Goal: Task Accomplishment & Management: Complete application form

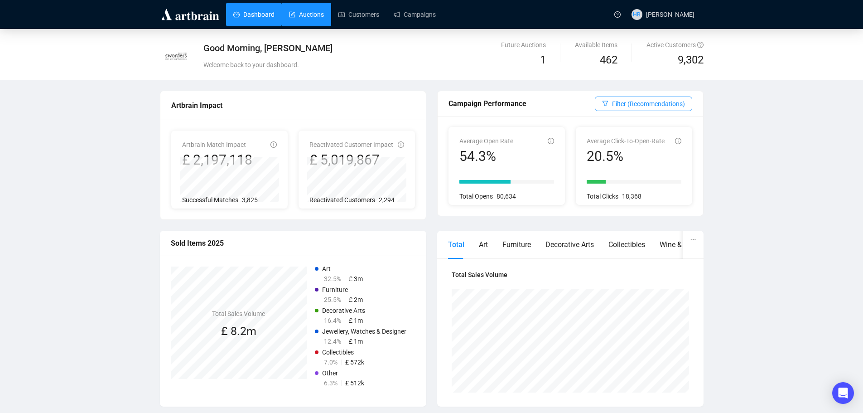
click at [298, 14] on link "Auctions" at bounding box center [306, 15] width 35 height 24
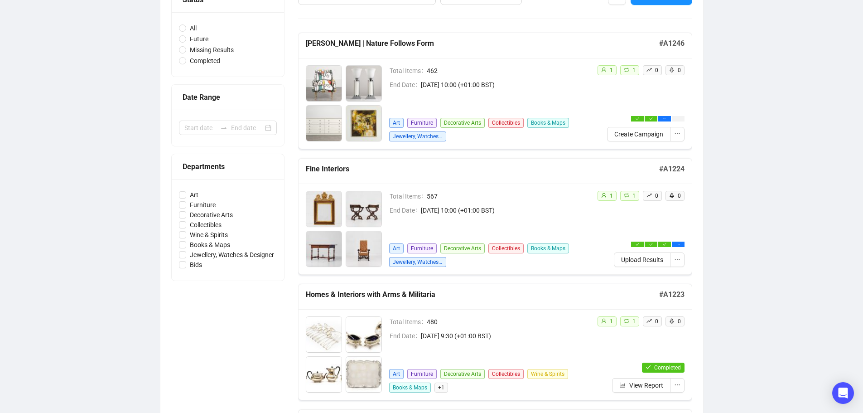
scroll to position [111, 0]
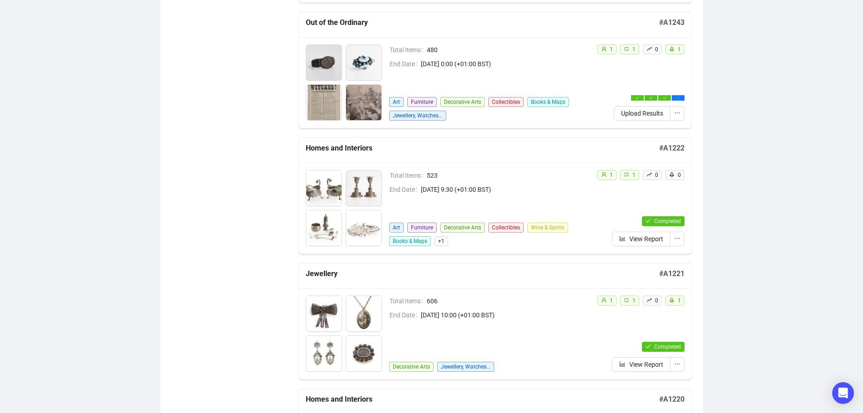
scroll to position [515, 0]
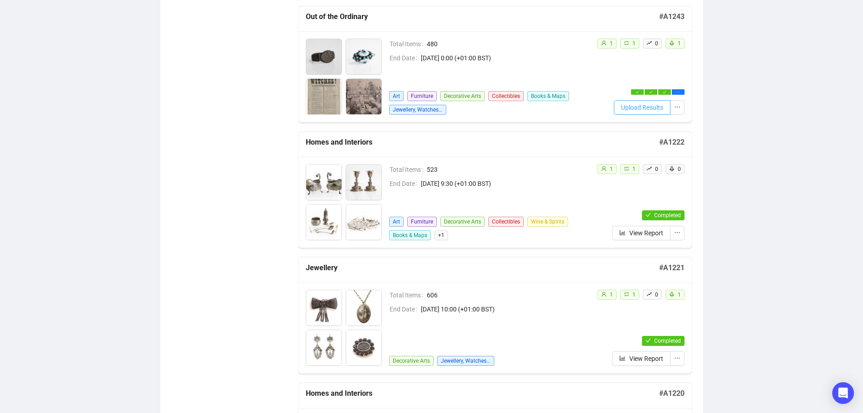
click at [643, 104] on span "Upload Results" at bounding box center [642, 107] width 42 height 10
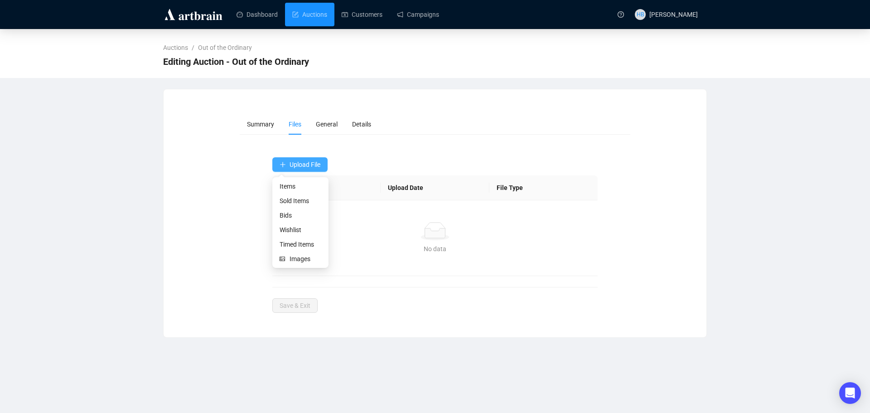
click at [314, 170] on button "Upload File" at bounding box center [299, 164] width 55 height 14
click at [307, 203] on span "Sold Items" at bounding box center [301, 201] width 42 height 10
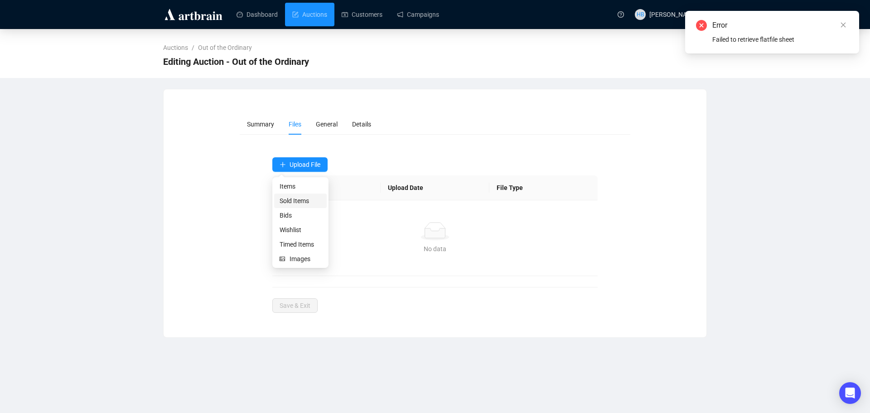
click at [302, 198] on span "Sold Items" at bounding box center [301, 201] width 42 height 10
click at [304, 159] on button "Upload File" at bounding box center [299, 164] width 55 height 14
click at [300, 202] on span "Sold Items" at bounding box center [301, 201] width 42 height 10
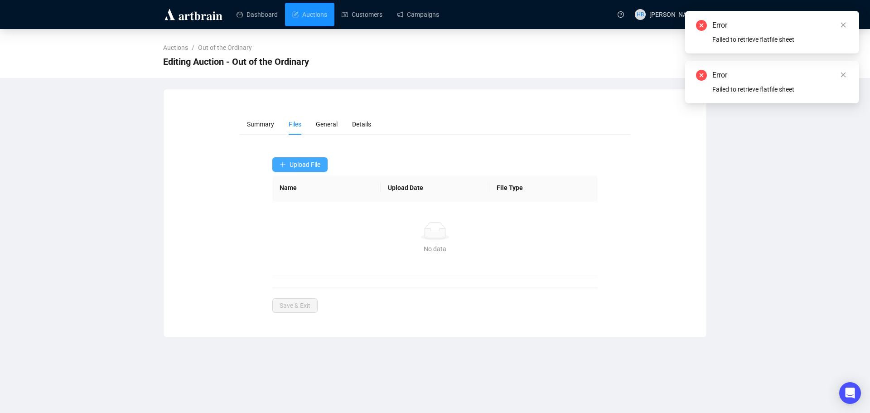
click at [284, 163] on icon "plus" at bounding box center [283, 164] width 6 height 6
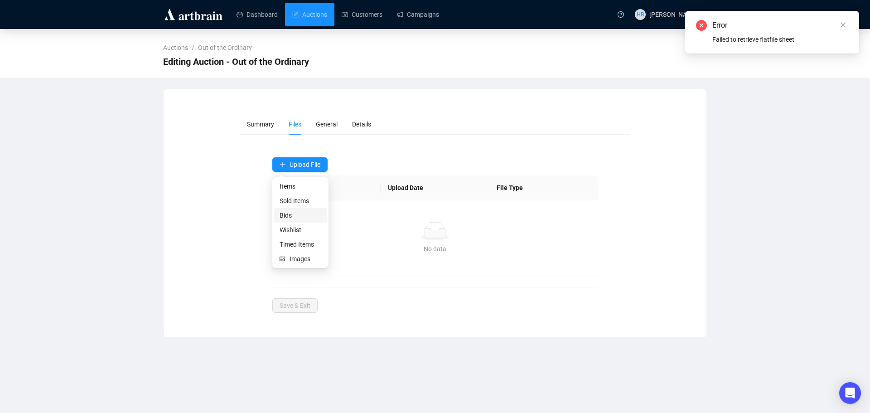
click at [290, 216] on span "Bids" at bounding box center [301, 215] width 42 height 10
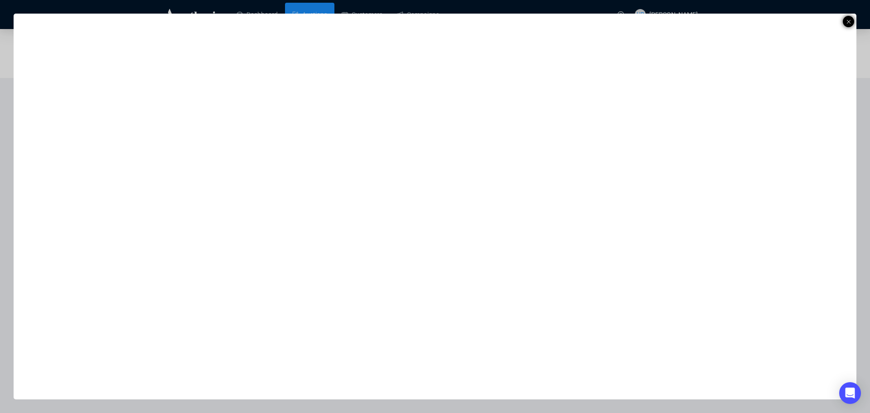
click at [849, 19] on icon at bounding box center [848, 21] width 5 height 11
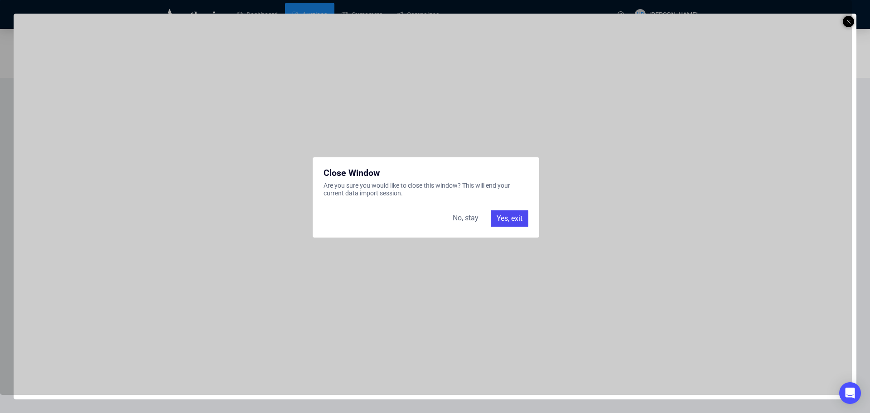
click at [809, 20] on div "Close Window Are you sure you would like to close this window? This will end yo…" at bounding box center [426, 197] width 834 height 377
click at [518, 222] on div "Yes, exit" at bounding box center [510, 218] width 38 height 16
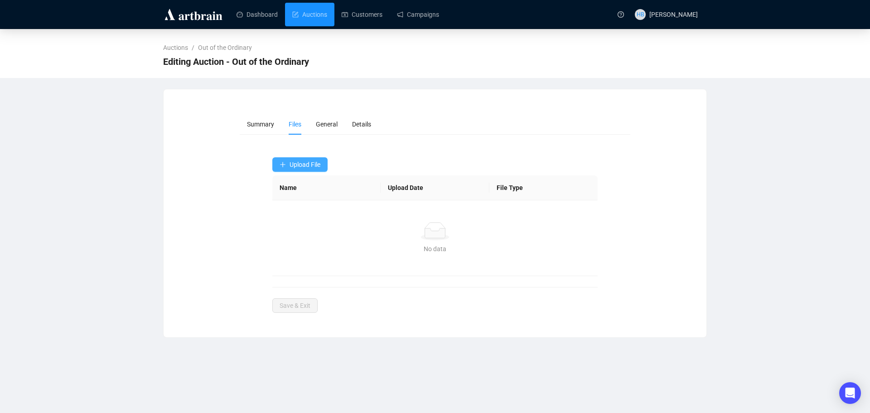
click at [309, 164] on span "Upload File" at bounding box center [305, 164] width 31 height 7
click at [304, 202] on span "Sold Items" at bounding box center [301, 201] width 42 height 10
click at [320, 168] on span "Upload File" at bounding box center [305, 164] width 31 height 7
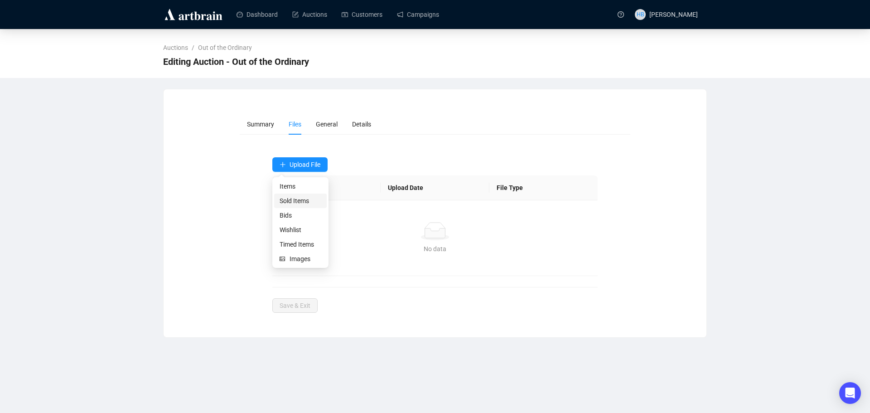
click at [304, 202] on span "Sold Items" at bounding box center [301, 201] width 42 height 10
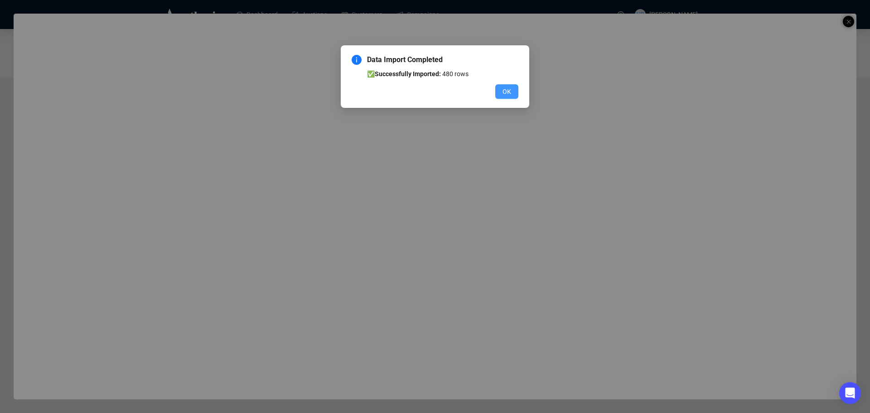
click at [505, 88] on span "OK" at bounding box center [506, 92] width 9 height 10
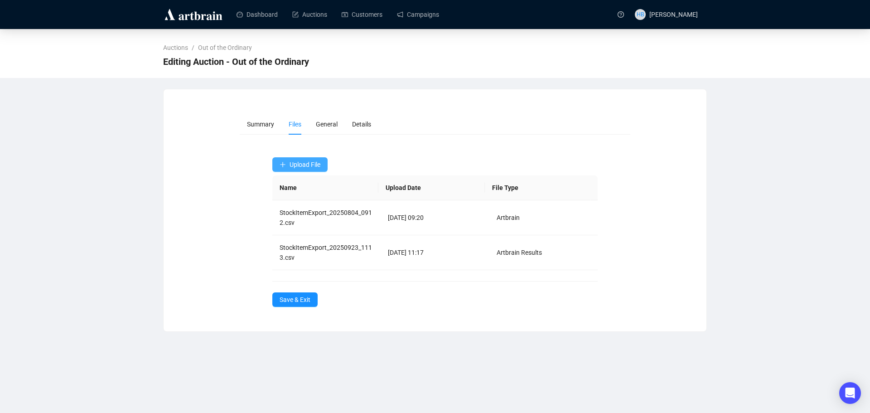
click at [303, 161] on span "Upload File" at bounding box center [305, 164] width 31 height 7
click at [298, 217] on span "Bids" at bounding box center [301, 215] width 42 height 10
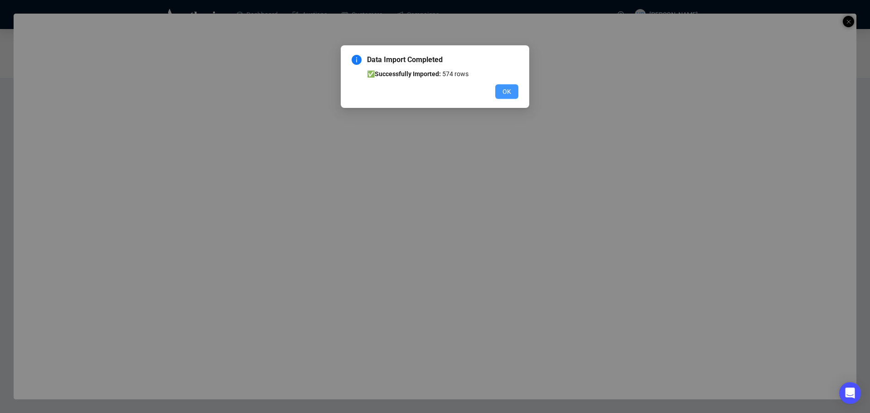
click at [507, 86] on button "OK" at bounding box center [506, 91] width 23 height 14
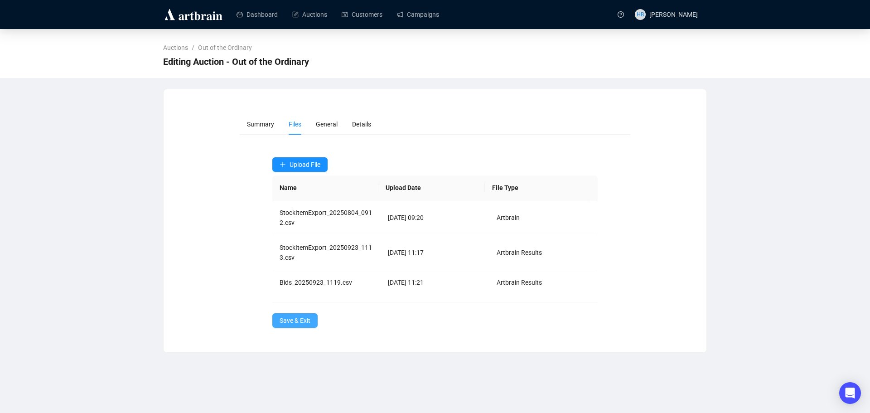
click at [290, 318] on span "Save & Exit" at bounding box center [295, 320] width 31 height 10
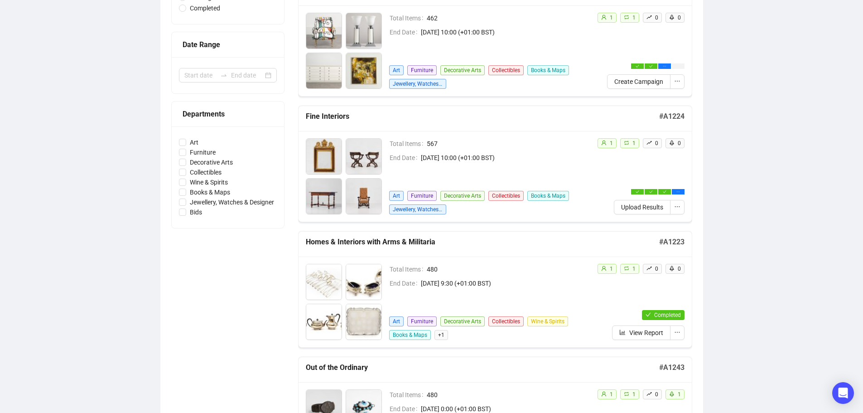
scroll to position [164, 0]
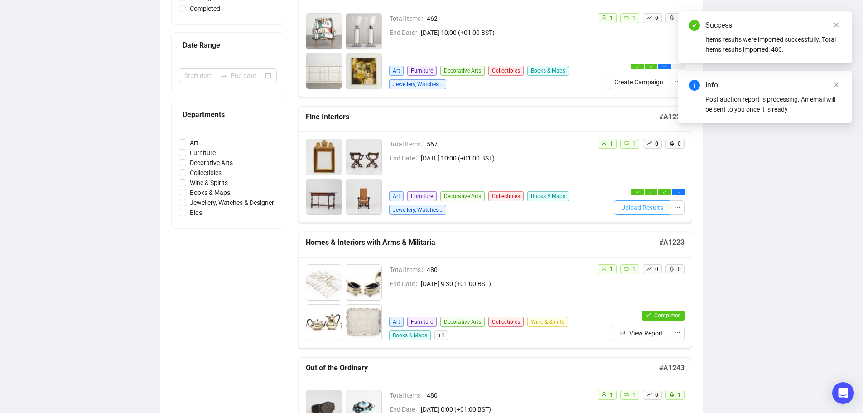
click at [634, 206] on span "Upload Results" at bounding box center [642, 208] width 42 height 10
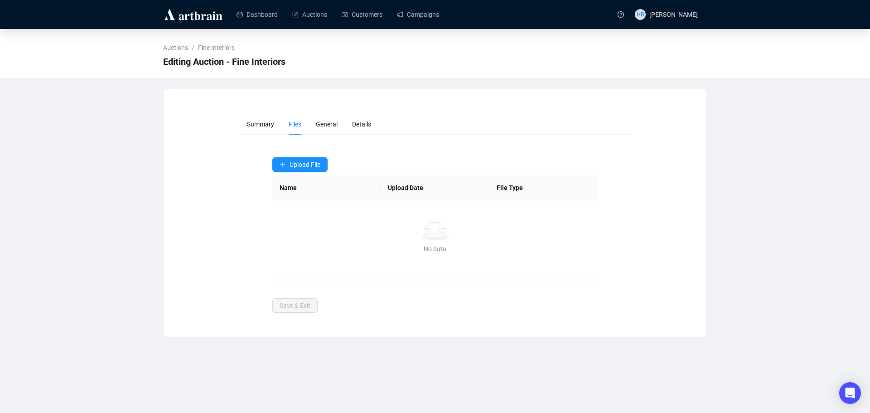
click at [324, 155] on form "Summary Files General Details Upload File Name Upload Date File Type No data No…" at bounding box center [435, 213] width 391 height 199
click at [306, 158] on button "Upload File" at bounding box center [299, 164] width 55 height 14
click at [298, 202] on span "Sold Items" at bounding box center [301, 201] width 42 height 10
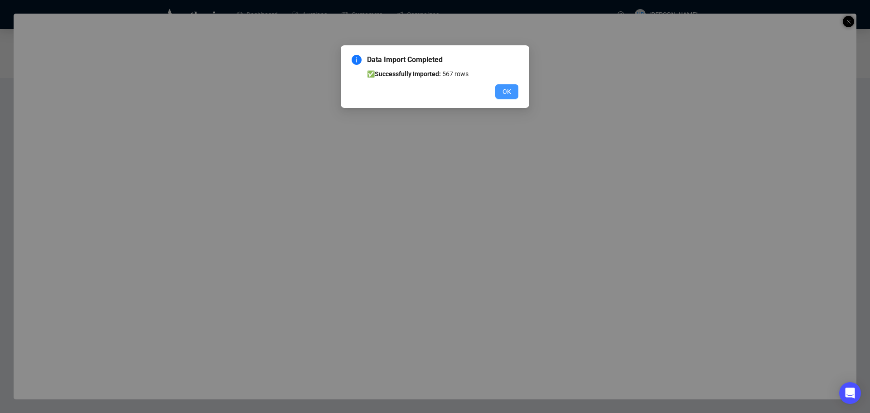
click at [506, 89] on span "OK" at bounding box center [506, 92] width 9 height 10
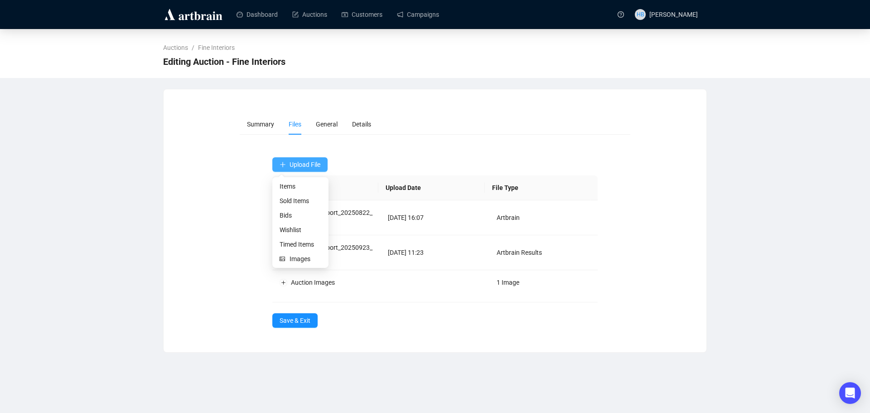
click at [305, 164] on span "Upload File" at bounding box center [305, 164] width 31 height 7
click at [292, 217] on span "Bids" at bounding box center [301, 215] width 42 height 10
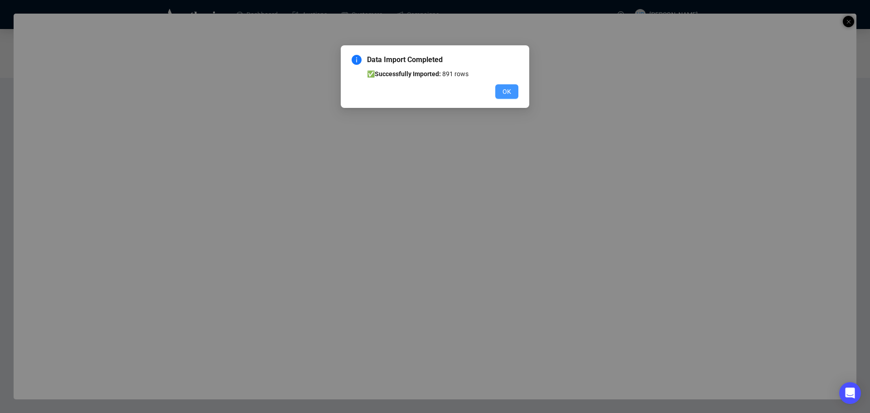
click at [510, 91] on span "OK" at bounding box center [506, 92] width 9 height 10
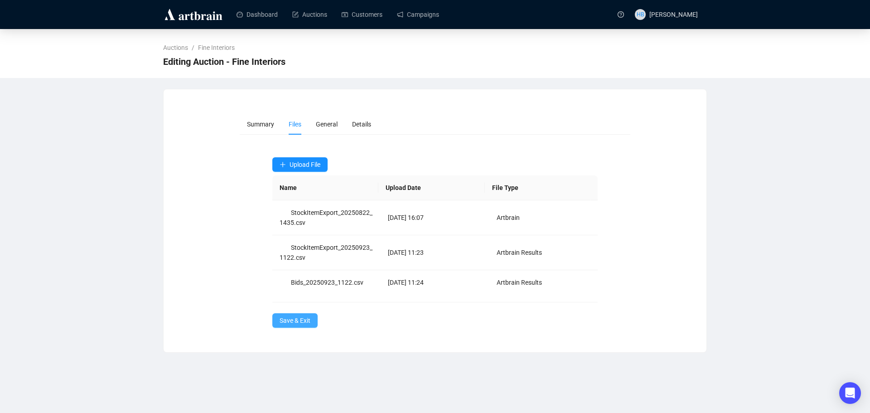
click at [305, 315] on span "Save & Exit" at bounding box center [295, 320] width 31 height 10
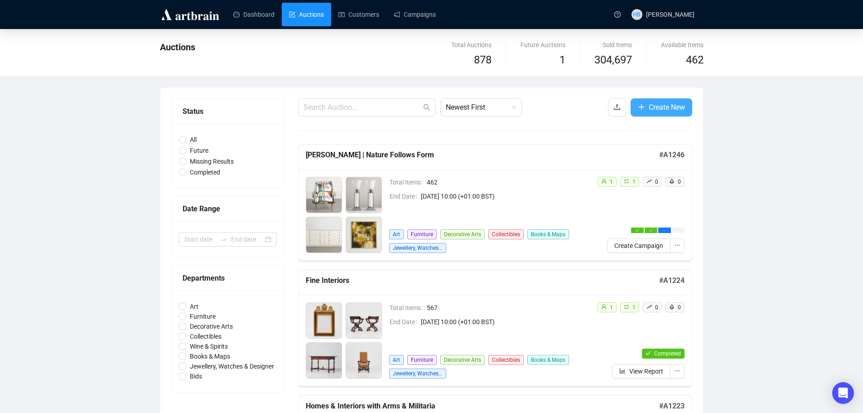
click at [657, 107] on span "Create New" at bounding box center [667, 106] width 36 height 11
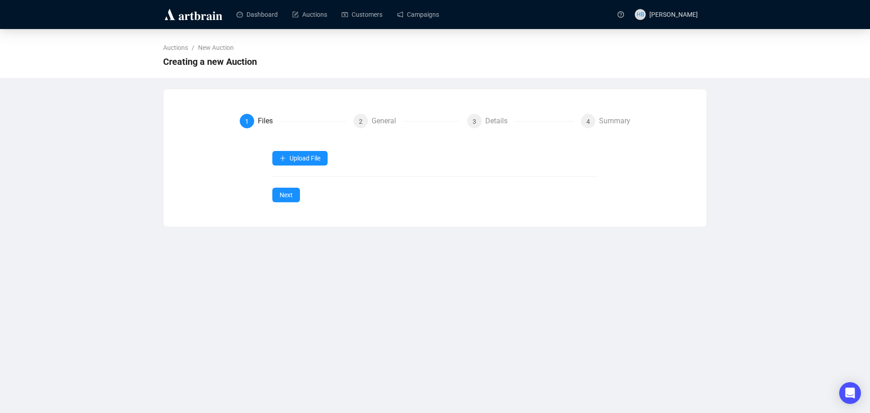
click at [300, 165] on div "Upload File Next" at bounding box center [435, 176] width 326 height 51
click at [291, 155] on span "Upload File" at bounding box center [305, 158] width 31 height 7
click at [308, 182] on span "Items" at bounding box center [301, 180] width 42 height 10
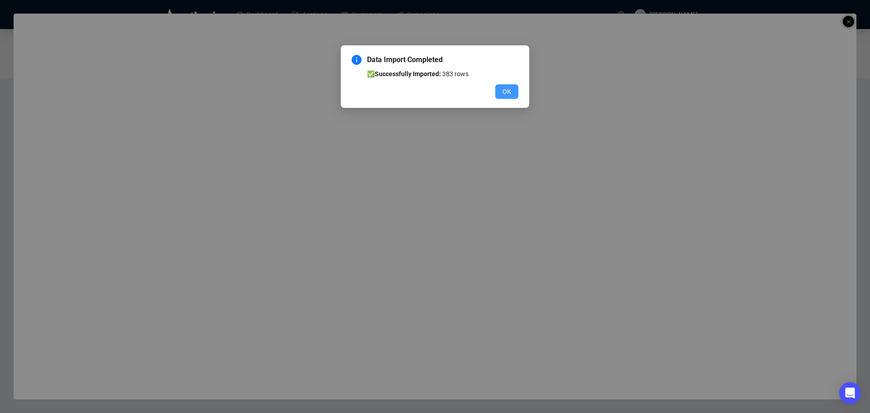
click at [516, 93] on button "OK" at bounding box center [506, 91] width 23 height 14
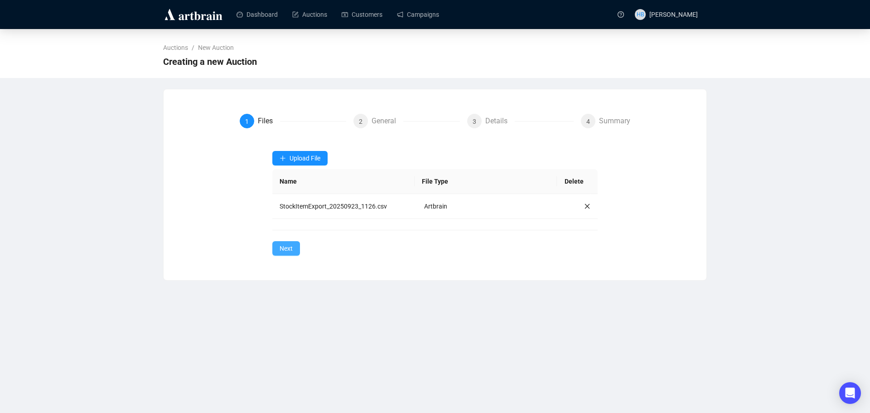
click at [280, 248] on span "Next" at bounding box center [286, 248] width 13 height 10
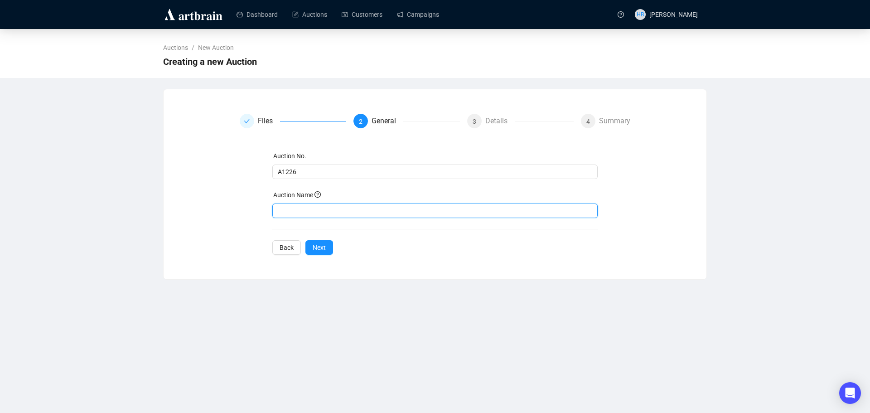
click at [292, 206] on input "text" at bounding box center [435, 210] width 326 height 14
type input "Jewellery"
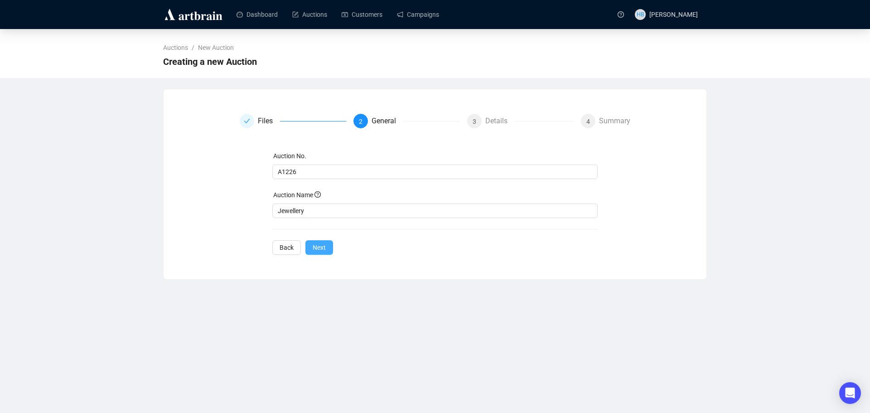
click at [321, 248] on span "Next" at bounding box center [319, 247] width 13 height 10
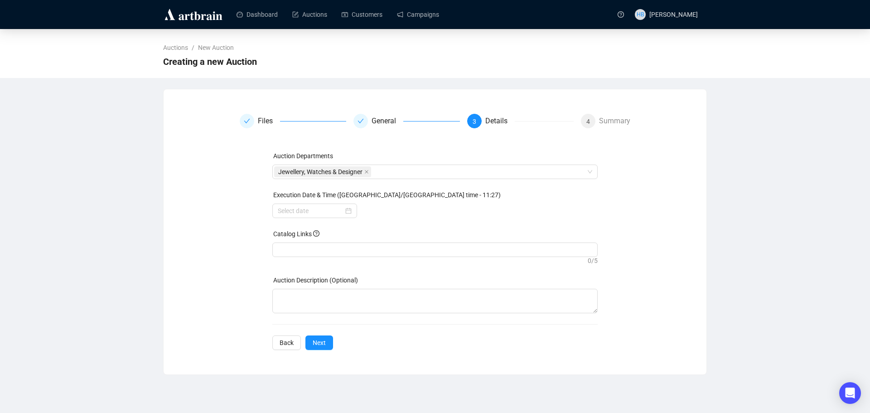
click at [420, 215] on div at bounding box center [435, 210] width 326 height 14
click at [348, 213] on div at bounding box center [315, 211] width 74 height 10
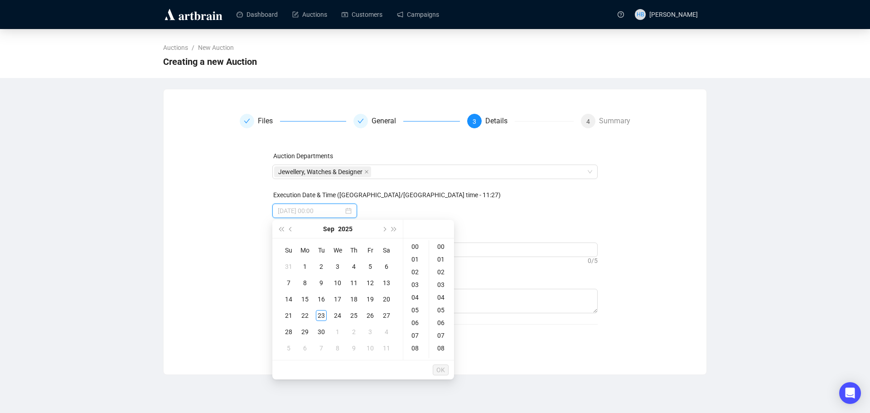
type input "[DATE] 00:00"
click at [384, 227] on span "Next month (PageDown)" at bounding box center [384, 229] width 5 height 5
click at [336, 266] on div "1" at bounding box center [337, 266] width 11 height 11
click at [411, 280] on div "10" at bounding box center [416, 281] width 22 height 13
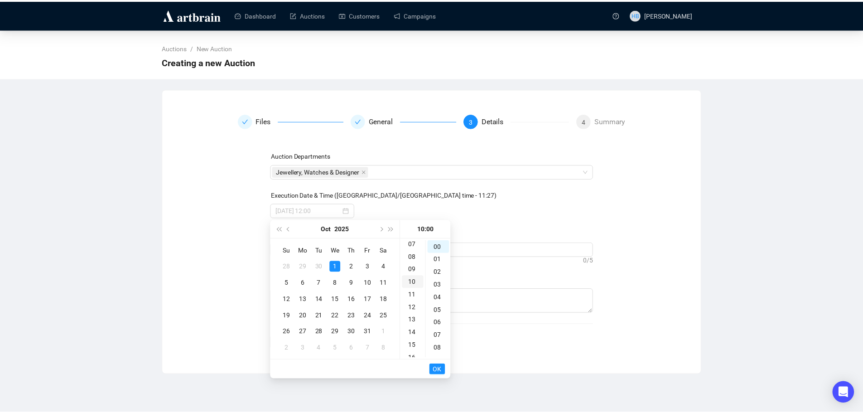
scroll to position [127, 0]
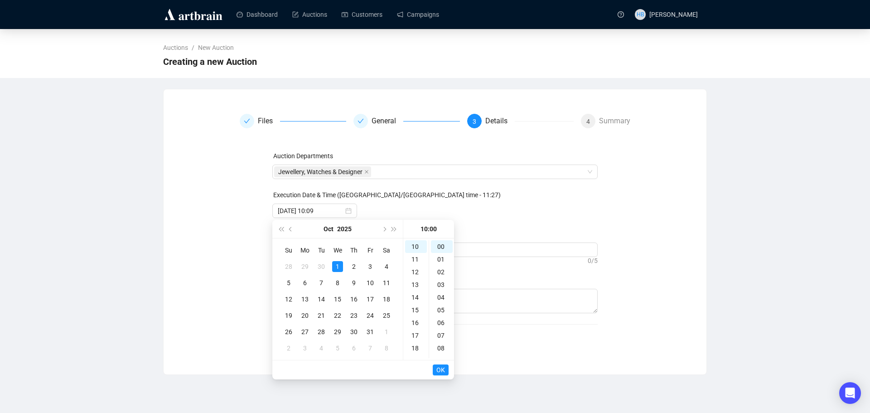
type input "[DATE] 10:00"
click at [439, 370] on span "OK" at bounding box center [440, 369] width 9 height 17
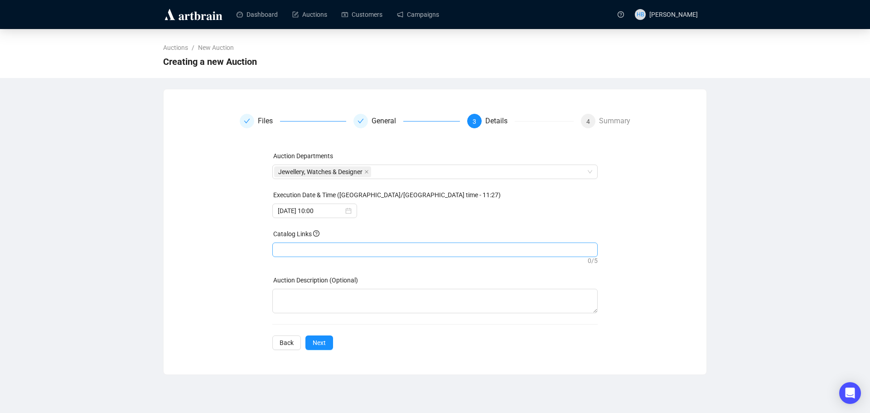
click at [315, 251] on div at bounding box center [435, 249] width 322 height 13
paste input "[URL][DOMAIN_NAME]"
type input "[URL][DOMAIN_NAME]"
click at [236, 267] on div "Files General 3 Details 4 Summary Auction Departments Jewellery, Watches & Desi…" at bounding box center [434, 232] width 521 height 236
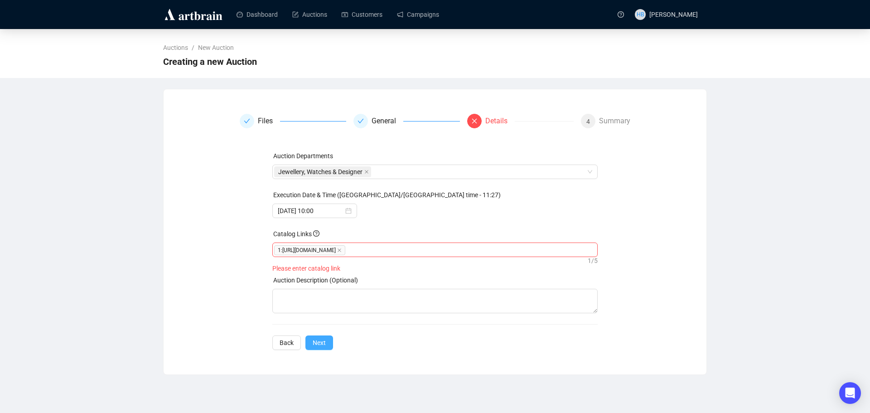
click at [321, 340] on span "Next" at bounding box center [319, 343] width 13 height 10
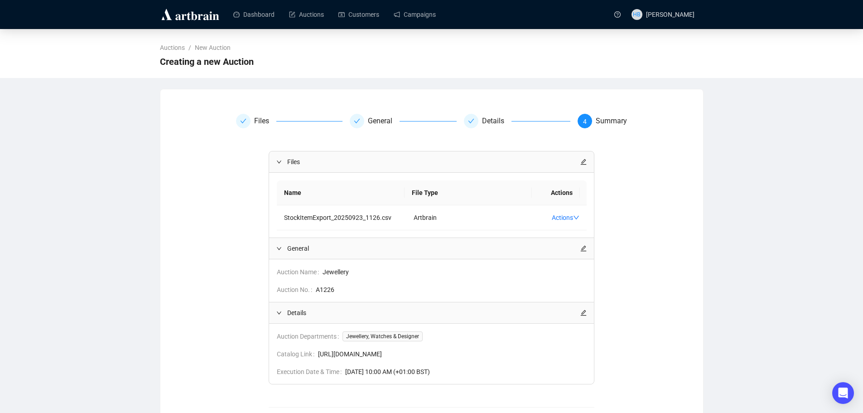
scroll to position [45, 0]
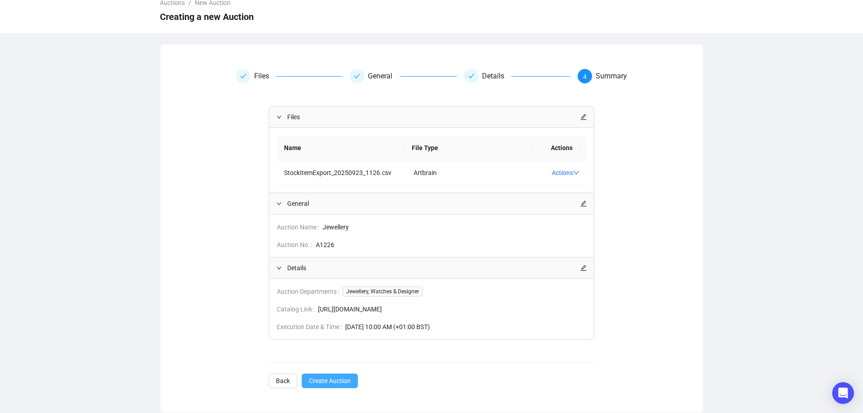
click at [337, 384] on span "Create Auction" at bounding box center [330, 381] width 42 height 10
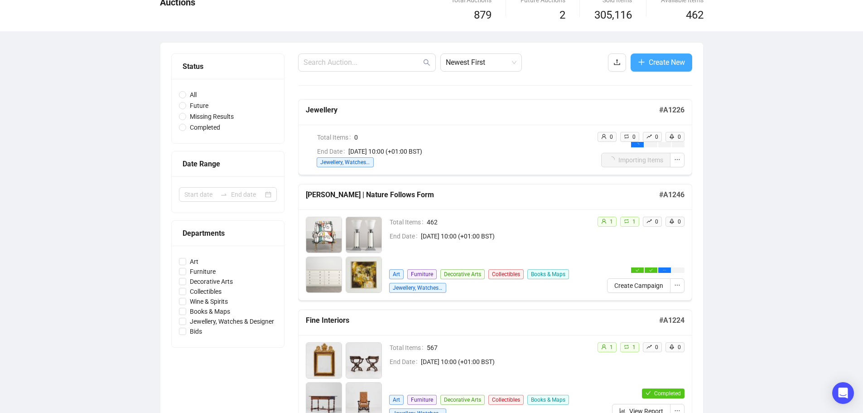
click at [655, 58] on span "Create New" at bounding box center [667, 62] width 36 height 11
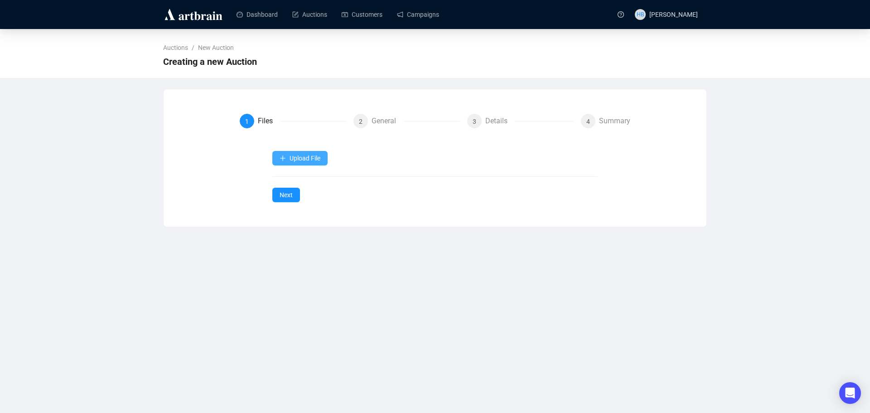
click at [311, 152] on button "Upload File" at bounding box center [299, 158] width 55 height 14
click at [301, 158] on span "Upload File" at bounding box center [305, 158] width 31 height 7
click at [297, 179] on span "Items" at bounding box center [301, 180] width 42 height 10
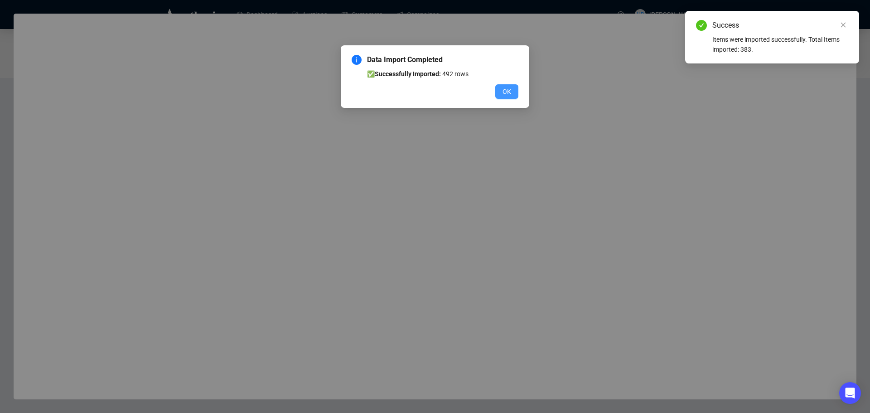
click at [500, 92] on button "OK" at bounding box center [506, 91] width 23 height 14
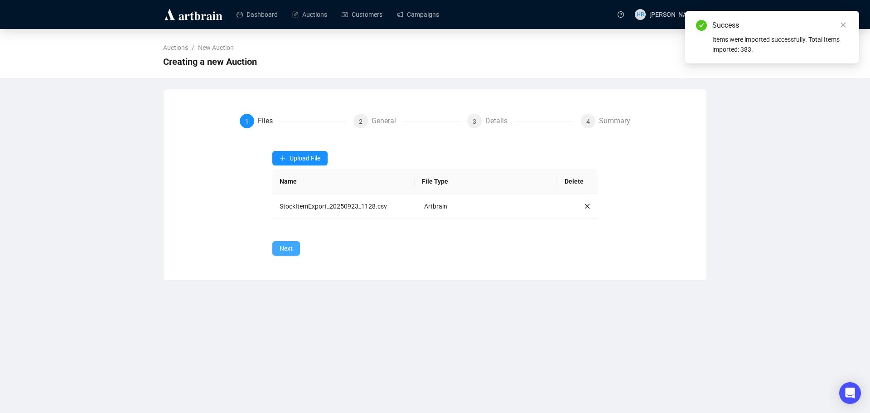
click at [295, 248] on button "Next" at bounding box center [286, 248] width 28 height 14
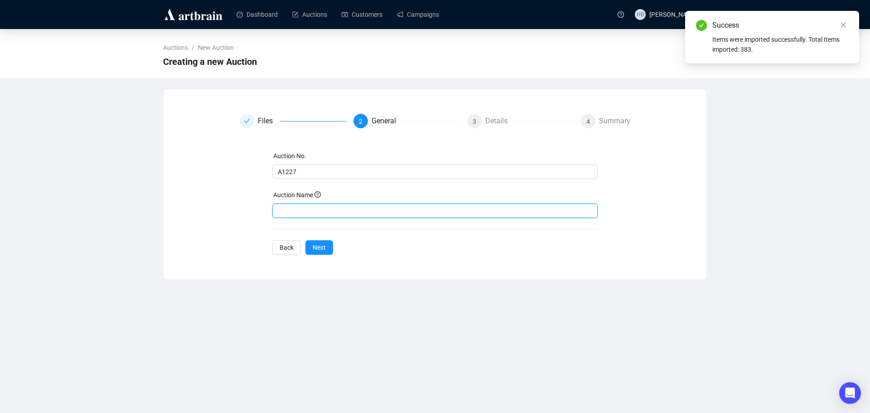
click at [310, 207] on input "text" at bounding box center [435, 210] width 326 height 14
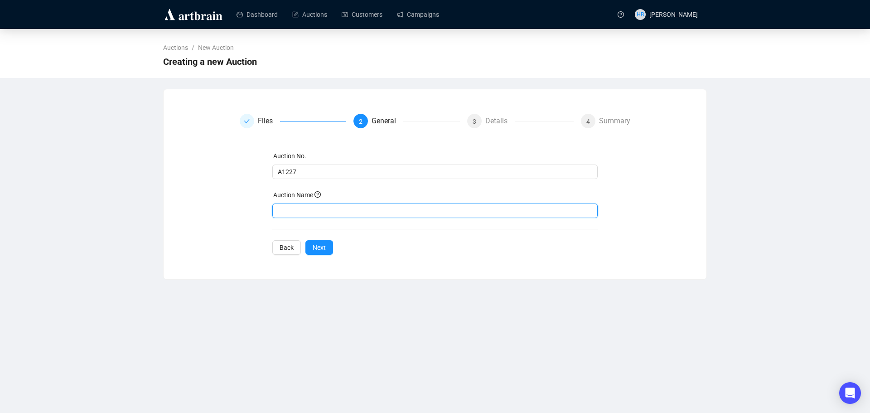
type input "o"
type input "Modern and Contemporary Art"
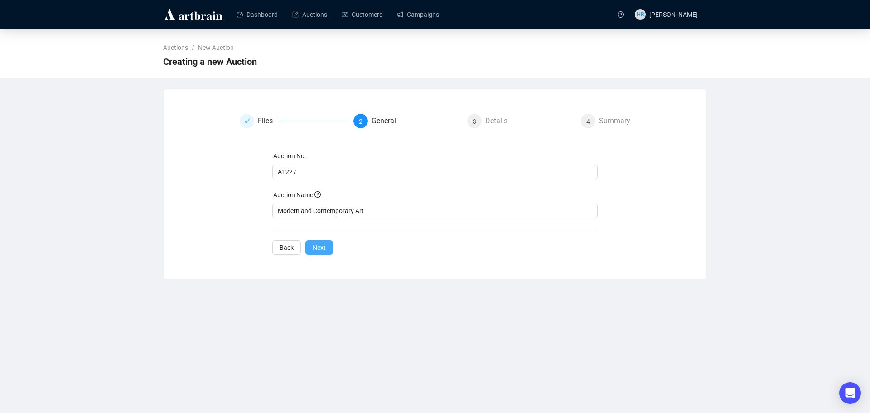
click at [318, 251] on span "Next" at bounding box center [319, 247] width 13 height 10
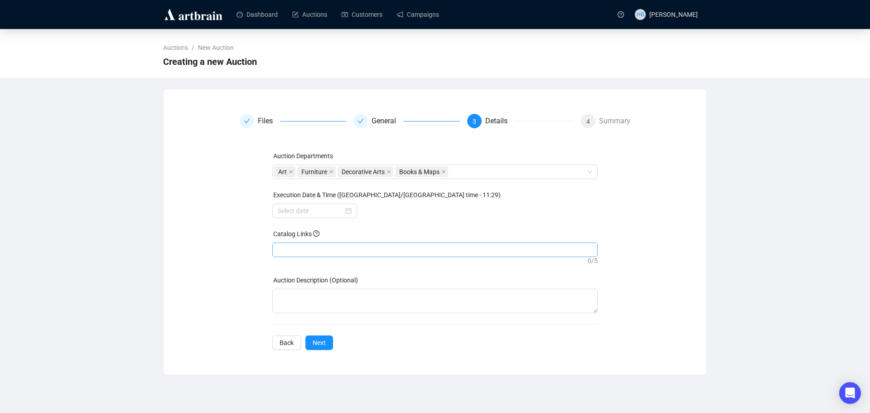
click at [308, 249] on div at bounding box center [435, 249] width 322 height 13
paste input "[URL][DOMAIN_NAME]"
type input "[URL][DOMAIN_NAME]"
click at [319, 201] on div "Execution Date & Time ([GEOGRAPHIC_DATA]/[GEOGRAPHIC_DATA] time - 11:29)" at bounding box center [435, 197] width 326 height 14
click at [313, 210] on input at bounding box center [311, 211] width 66 height 10
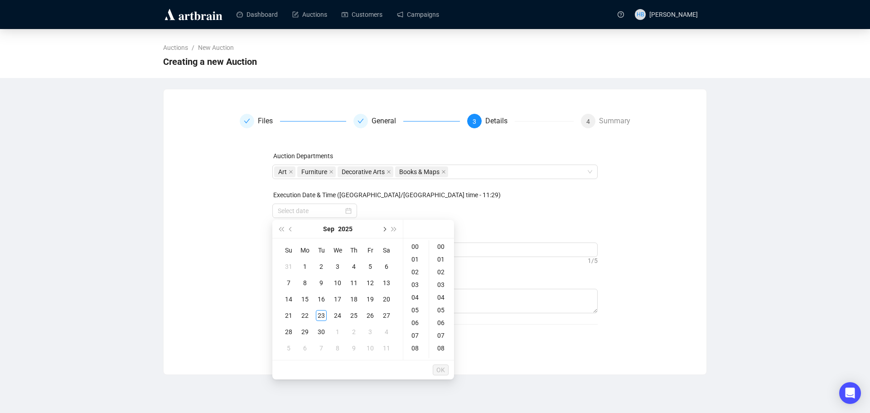
click at [385, 233] on button "Next month (PageDown)" at bounding box center [384, 229] width 10 height 18
click at [319, 280] on div "7" at bounding box center [321, 282] width 11 height 11
click at [415, 325] on div "10" at bounding box center [416, 327] width 22 height 13
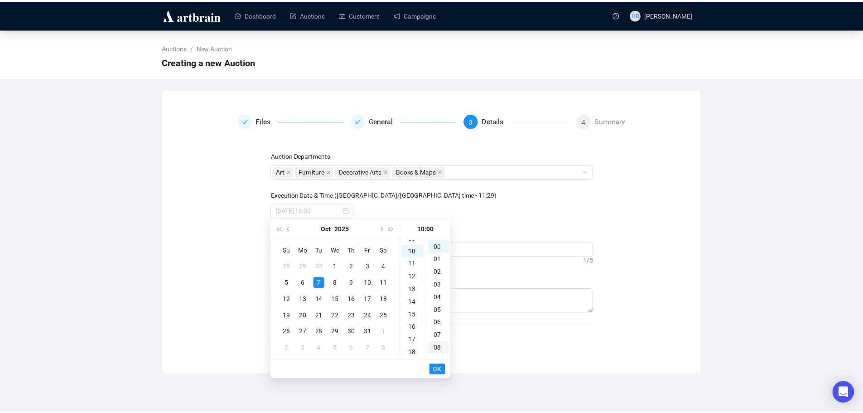
scroll to position [127, 0]
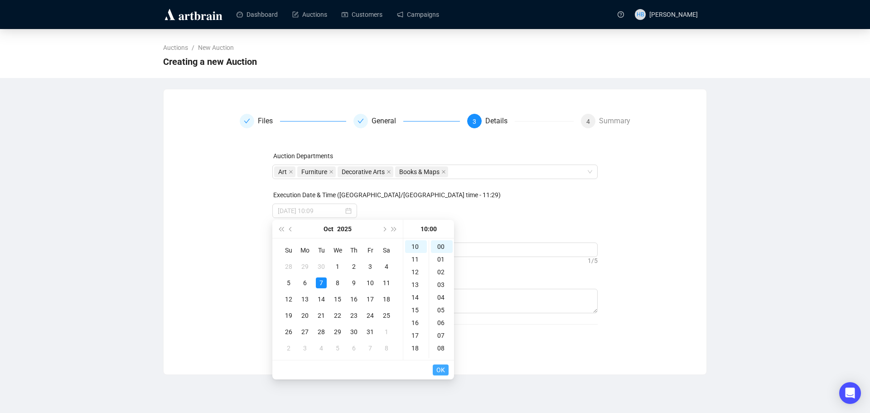
type input "[DATE] 10:00"
click at [447, 369] on button "OK" at bounding box center [441, 369] width 16 height 11
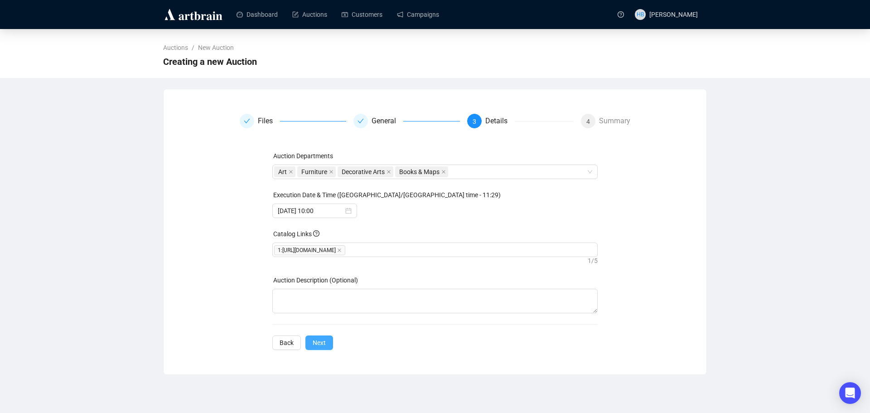
click at [327, 342] on button "Next" at bounding box center [319, 342] width 28 height 14
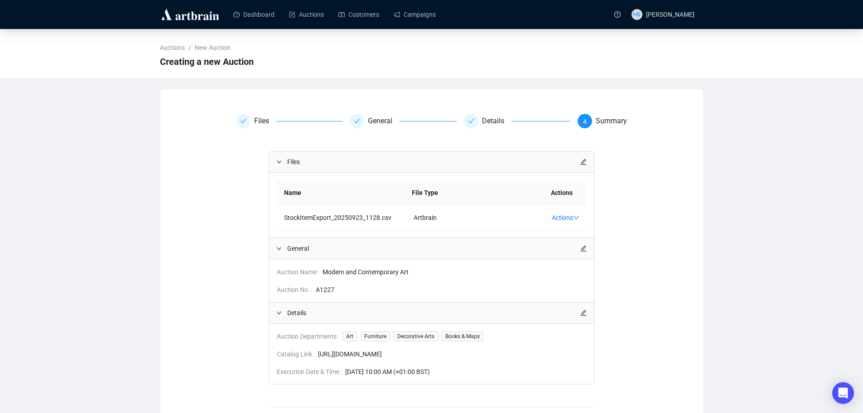
scroll to position [45, 0]
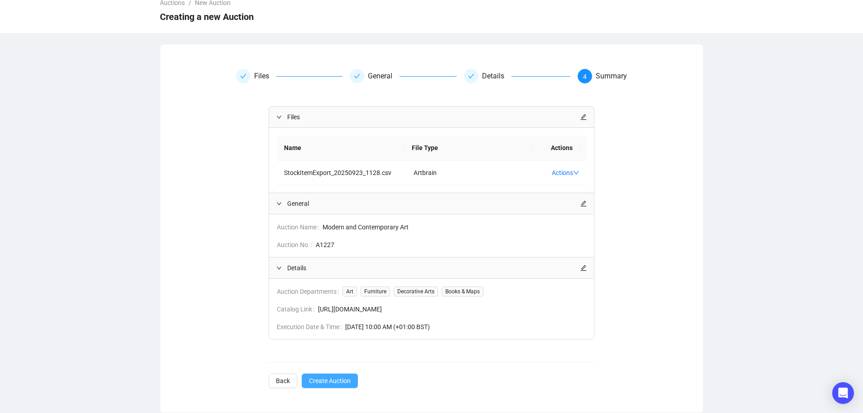
click at [327, 378] on span "Create Auction" at bounding box center [330, 381] width 42 height 10
